Goal: Check status: Check status

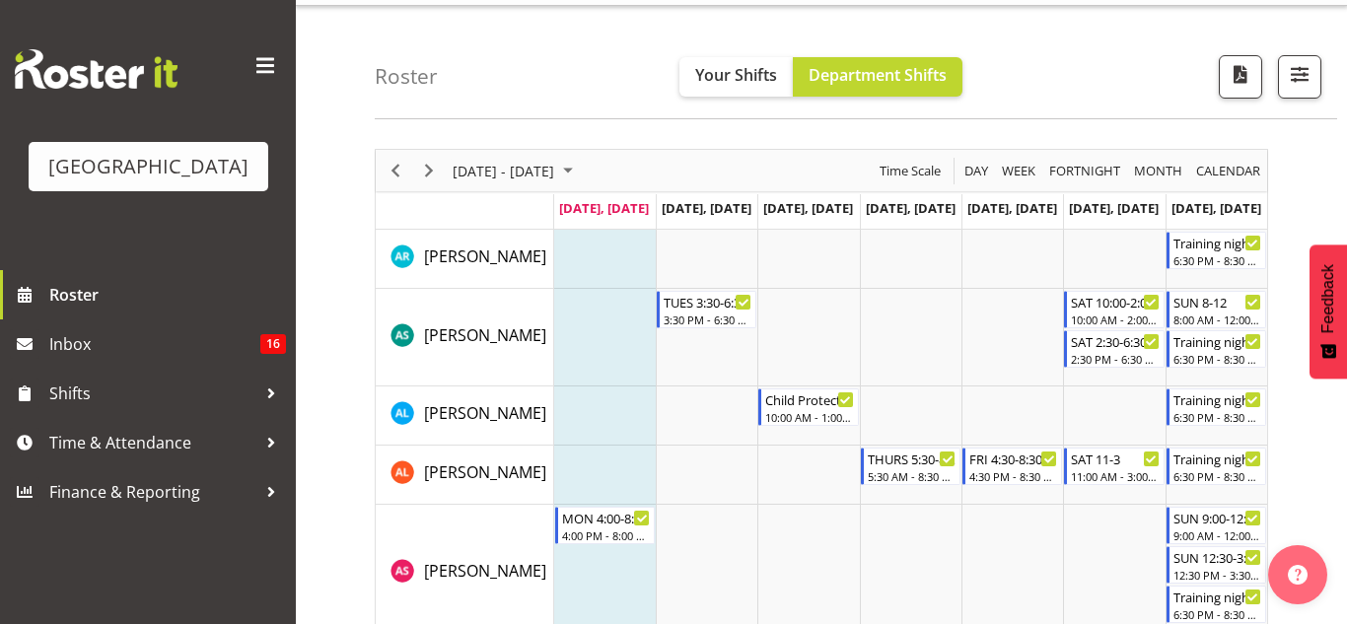
scroll to position [55, 0]
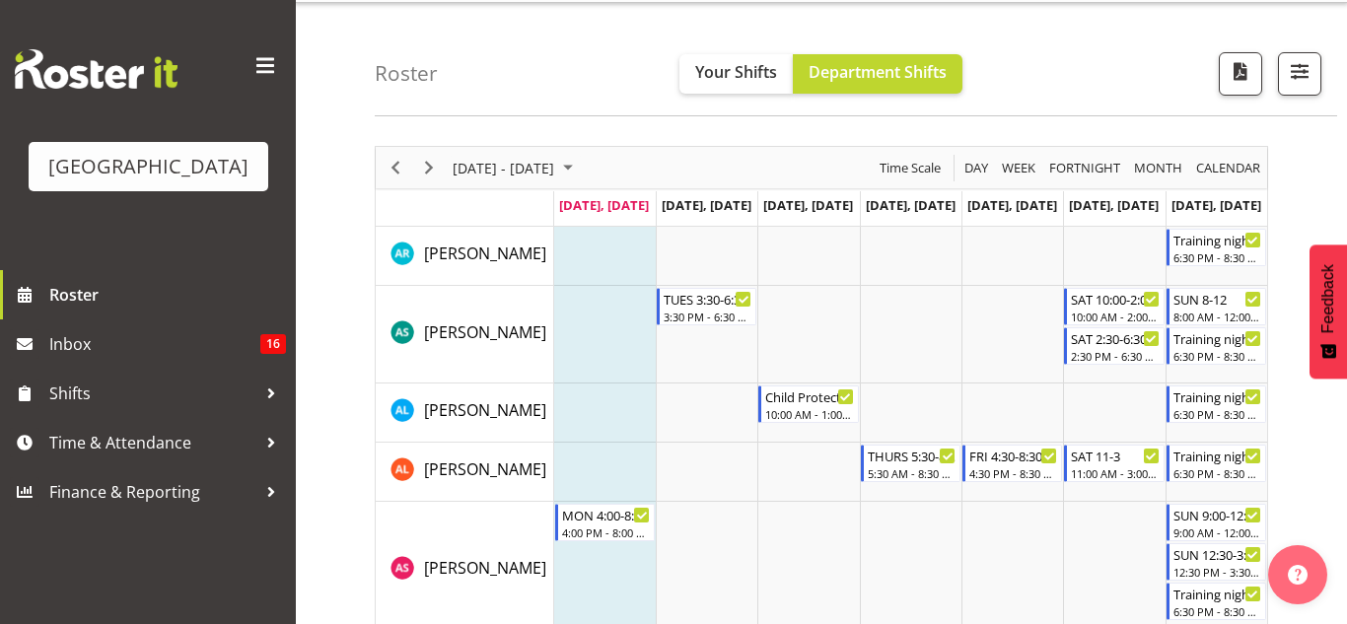
click at [797, 456] on td "Timeline Week of September 8, 2025" at bounding box center [808, 472] width 102 height 59
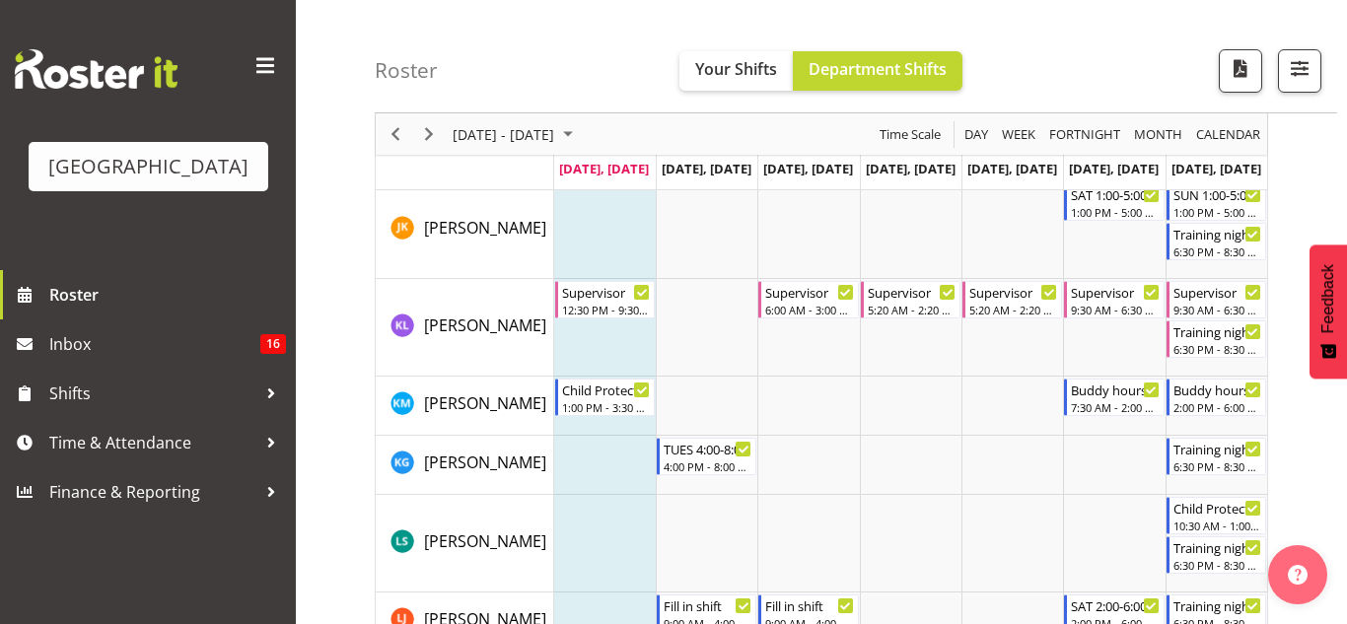
scroll to position [1849, 0]
click at [1112, 367] on td "Timeline Week of September 8, 2025" at bounding box center [1114, 326] width 102 height 98
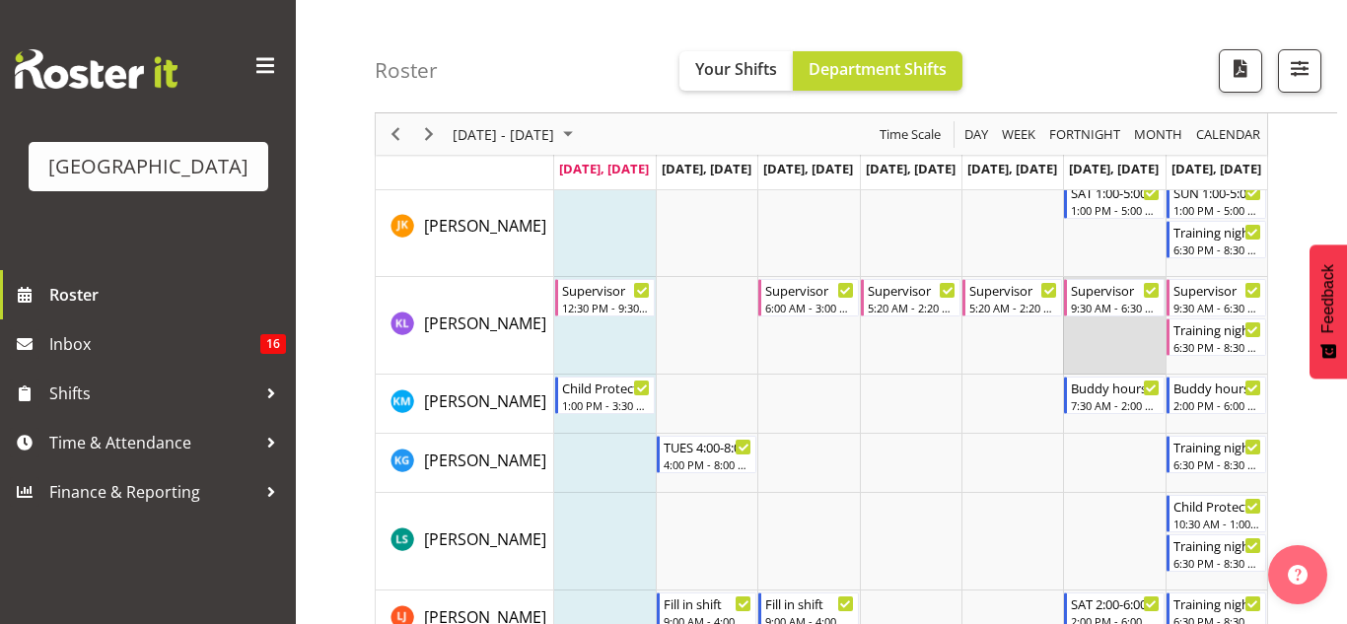
click at [1112, 367] on td "Timeline Week of September 8, 2025" at bounding box center [1114, 326] width 102 height 98
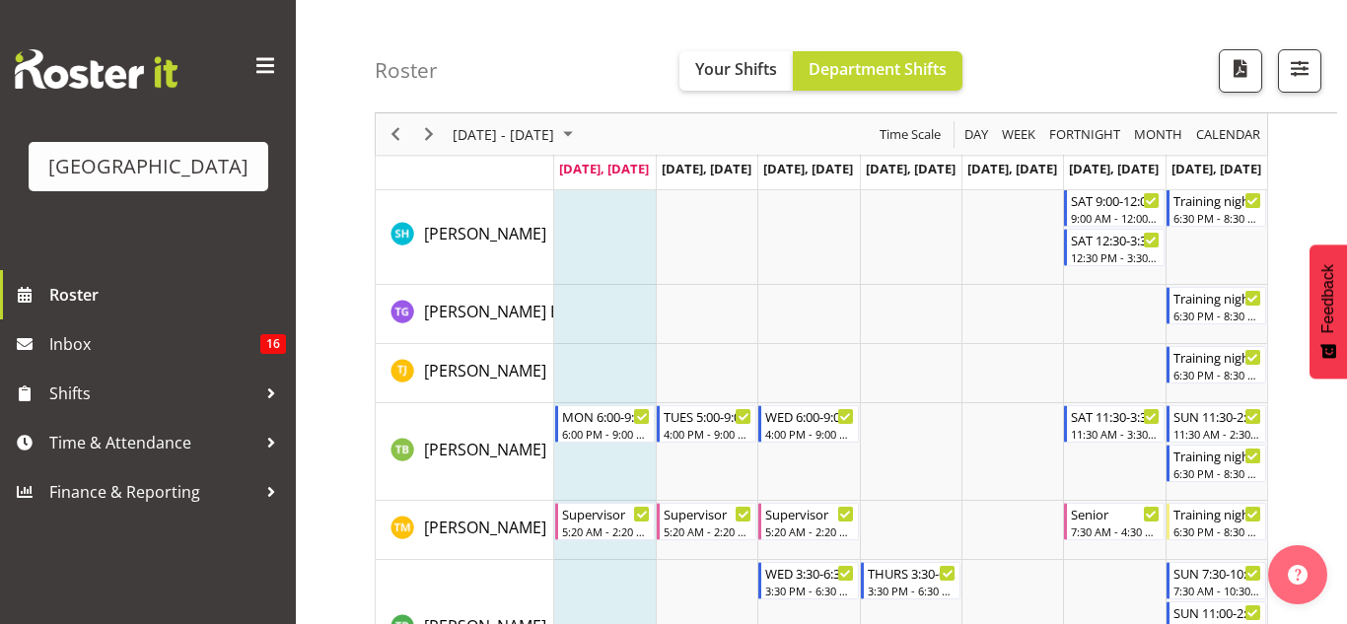
scroll to position [2964, 0]
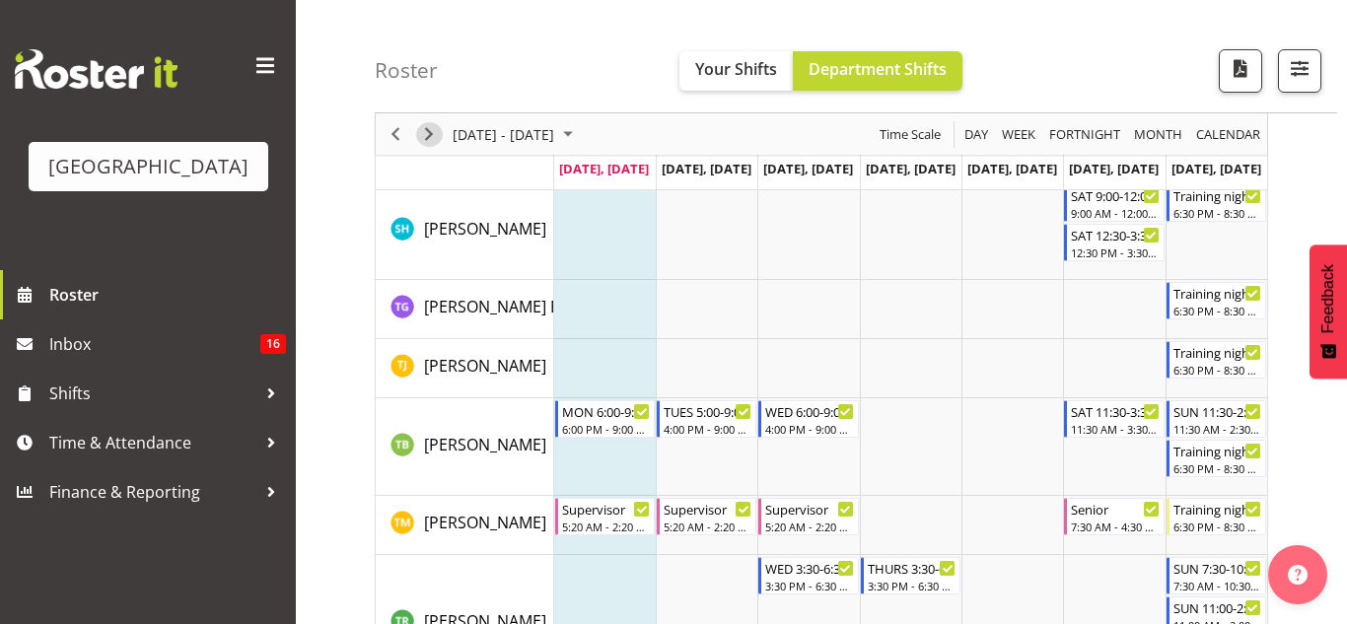
click at [432, 127] on span "Next" at bounding box center [429, 134] width 24 height 25
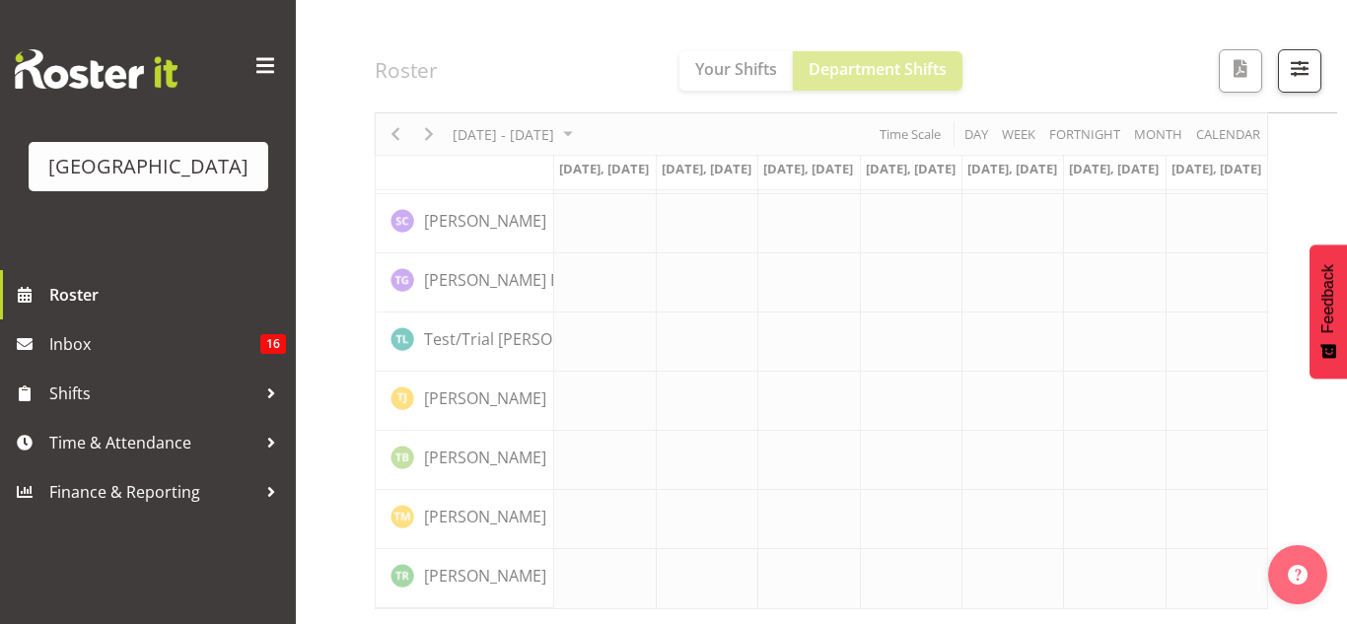
scroll to position [2454, 0]
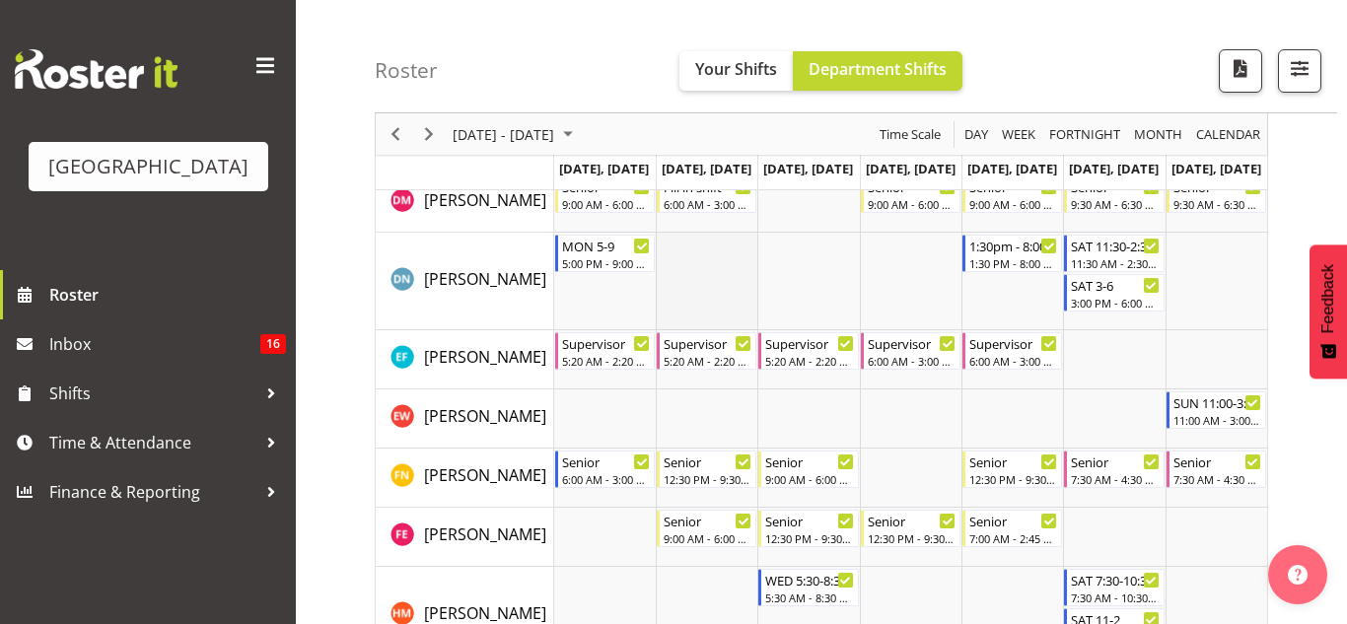
scroll to position [636, 0]
click at [432, 131] on span "Next" at bounding box center [429, 134] width 24 height 25
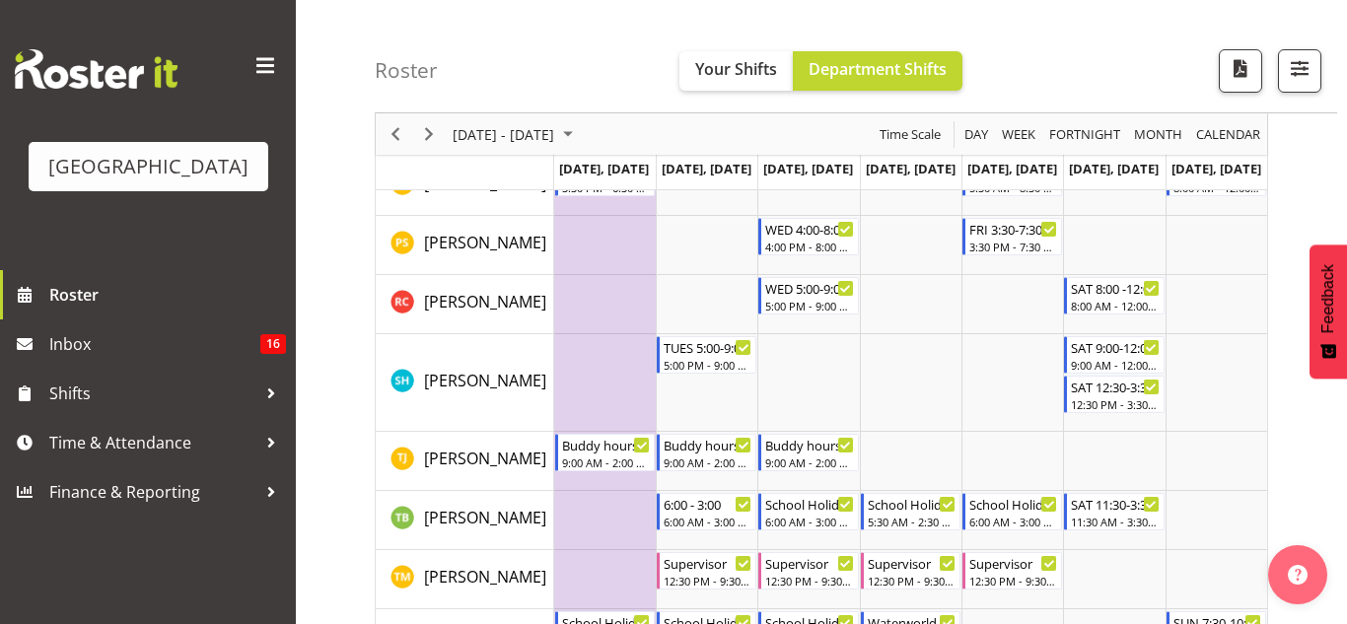
scroll to position [2007, 0]
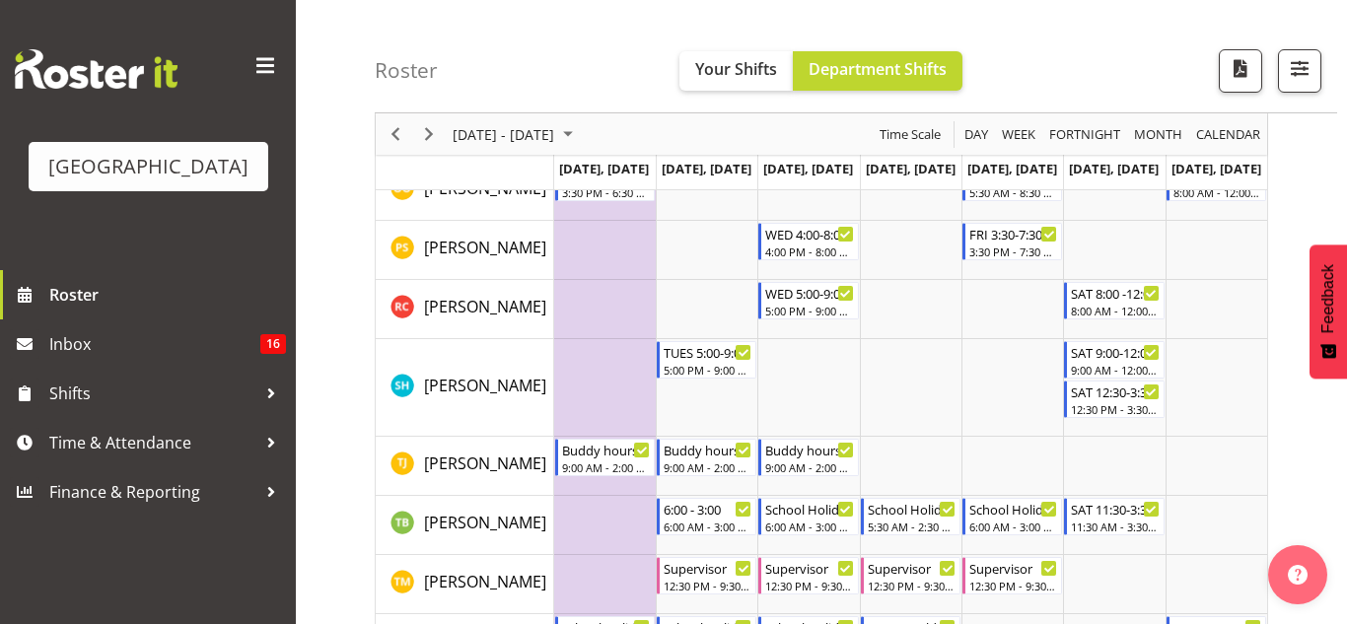
click at [799, 396] on td "Timeline Week of September 22, 2025" at bounding box center [808, 388] width 102 height 98
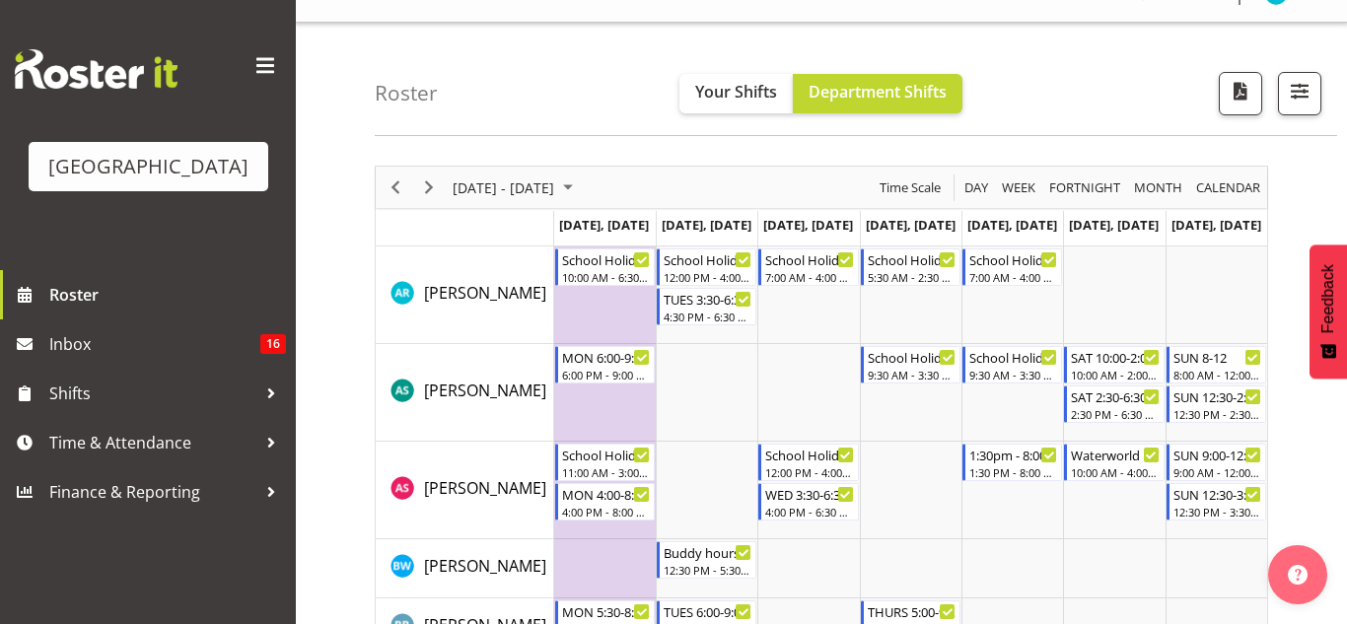
scroll to position [27, 0]
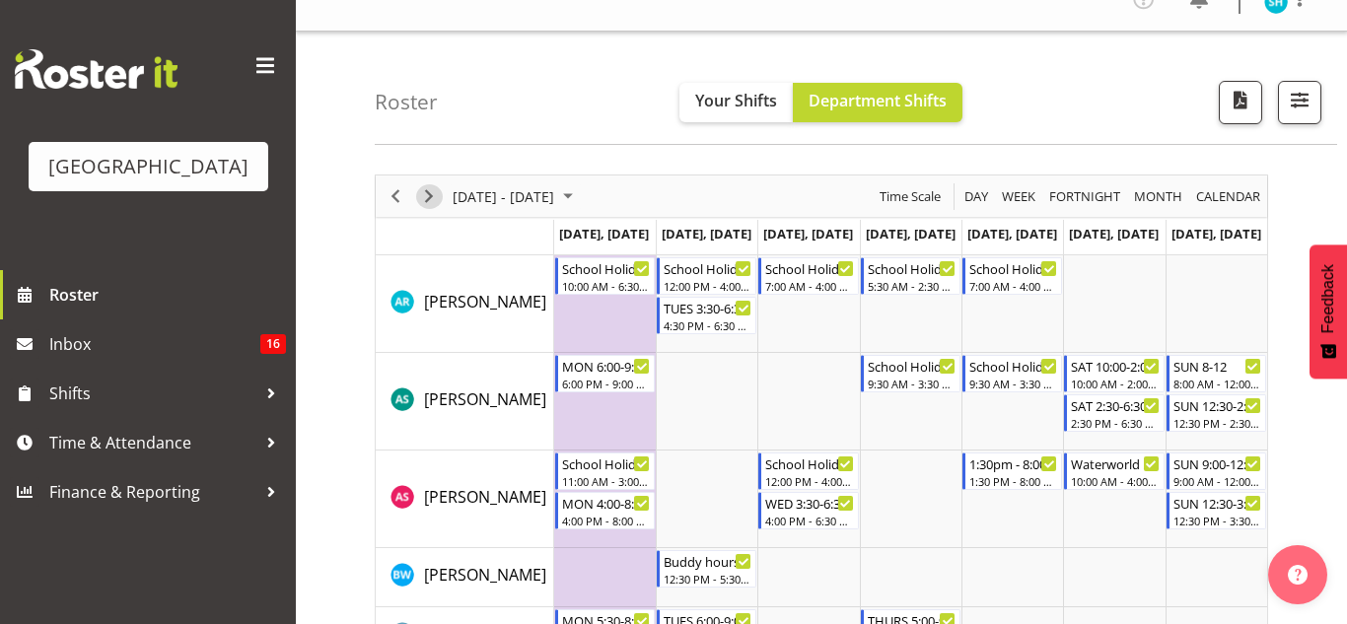
click at [425, 196] on span "Next" at bounding box center [429, 196] width 24 height 25
